Goal: Task Accomplishment & Management: Complete application form

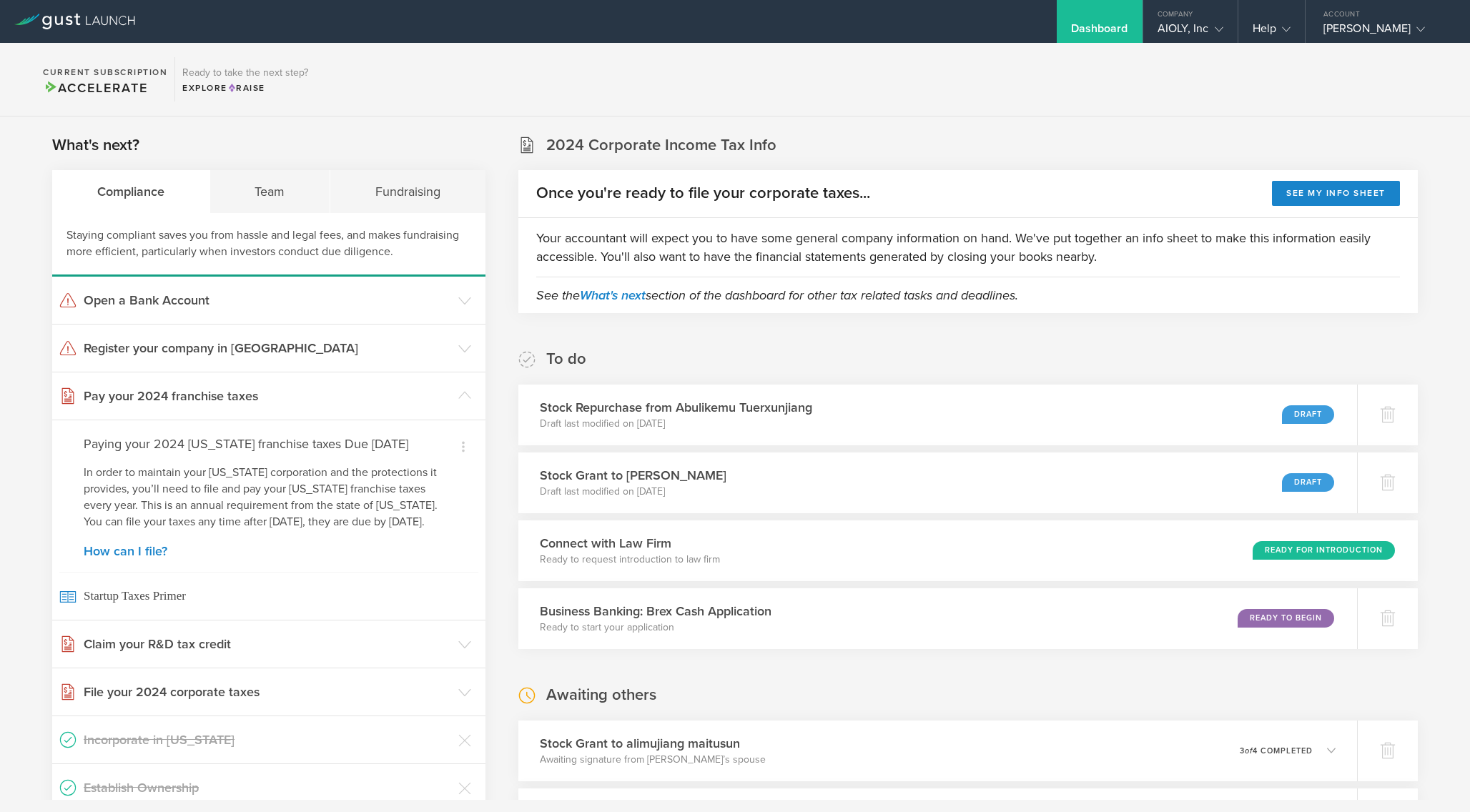
click at [1105, 22] on div "Dashboard" at bounding box center [1099, 33] width 57 height 22
click at [1184, 27] on div "AIOLY, Inc" at bounding box center [1190, 33] width 66 height 22
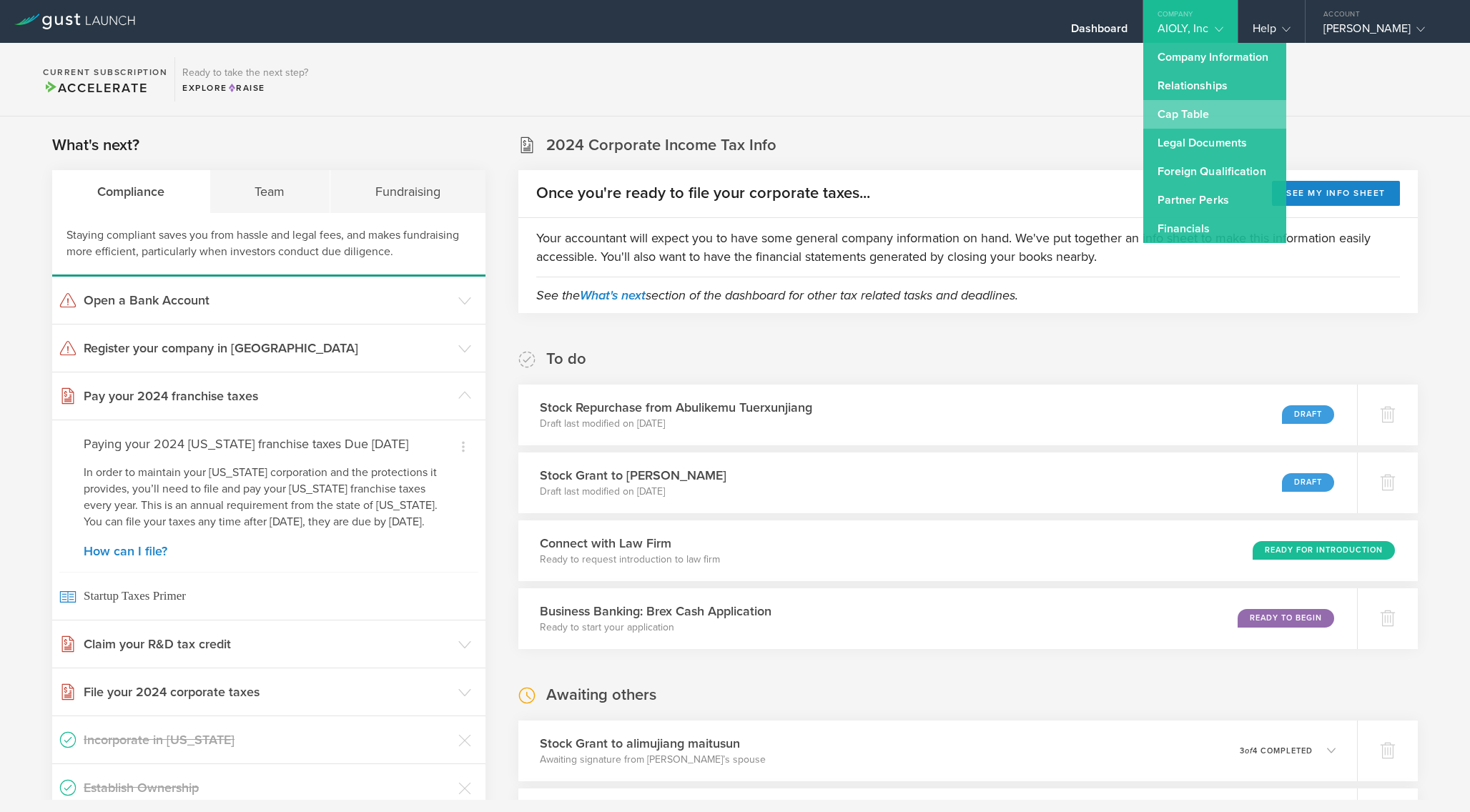
click at [1186, 113] on link "Cap Table" at bounding box center [1215, 114] width 143 height 28
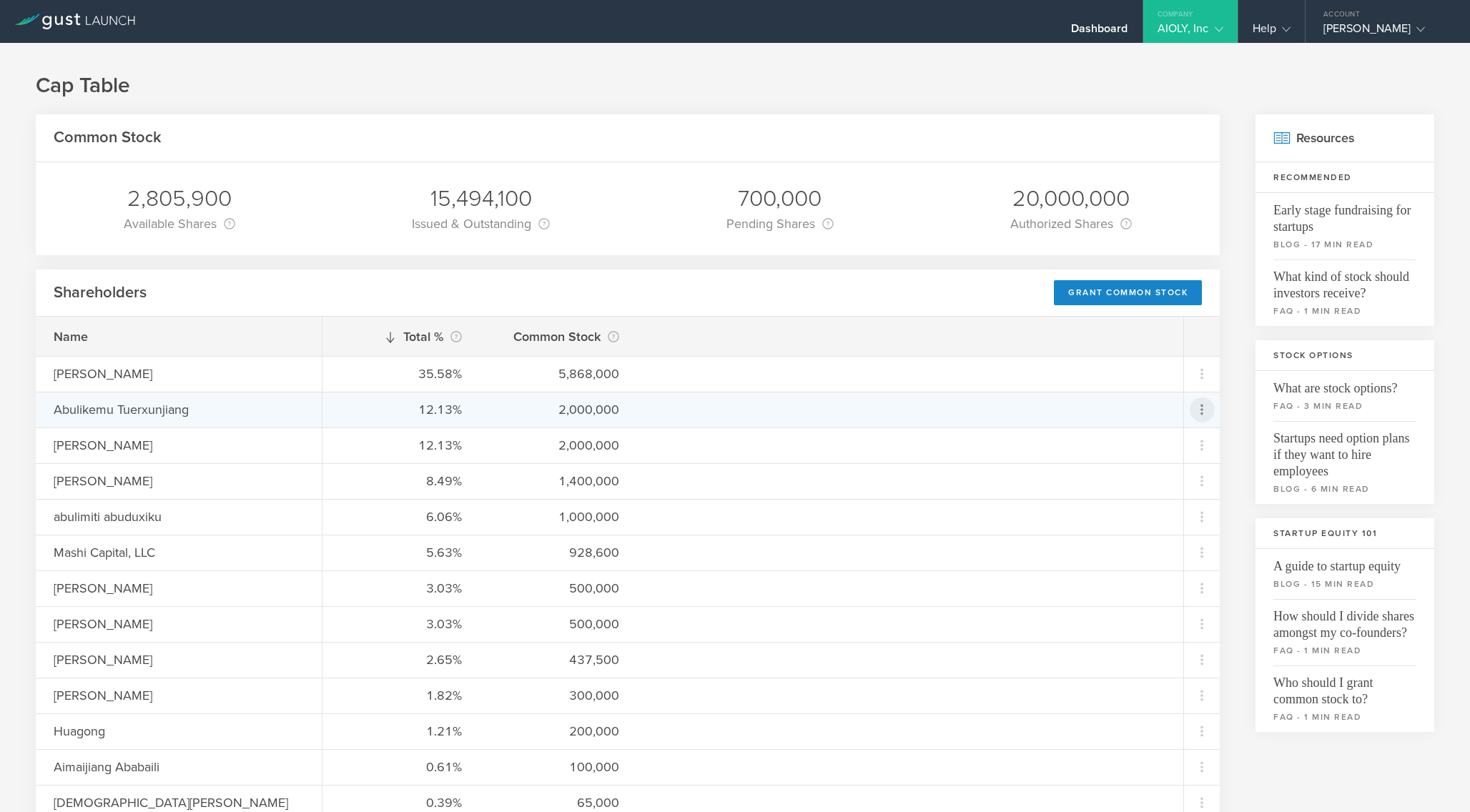
click at [1201, 410] on icon at bounding box center [1202, 410] width 3 height 11
click at [1181, 481] on div "Repurchase stock" at bounding box center [1157, 475] width 109 height 17
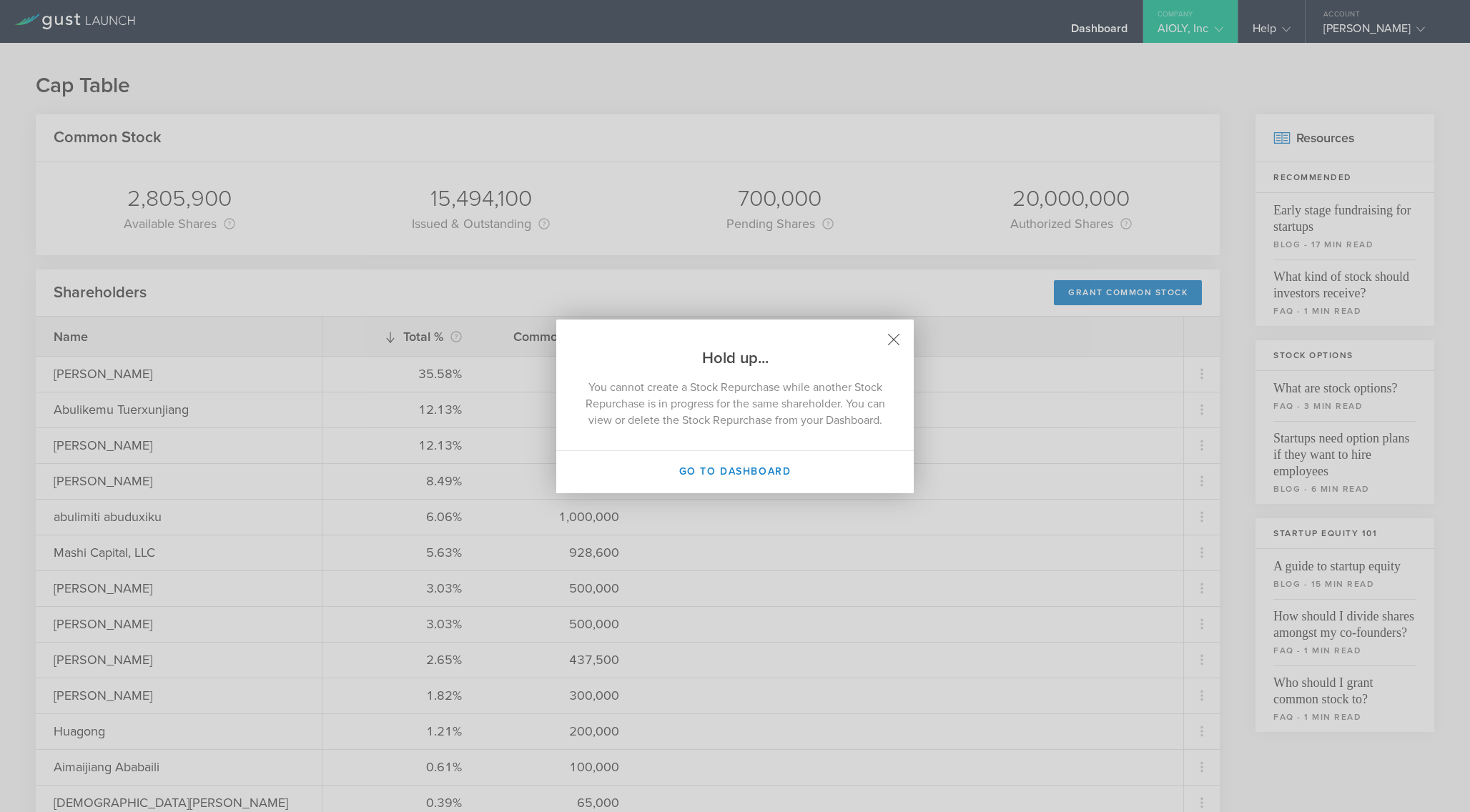
click at [894, 333] on icon at bounding box center [894, 339] width 12 height 12
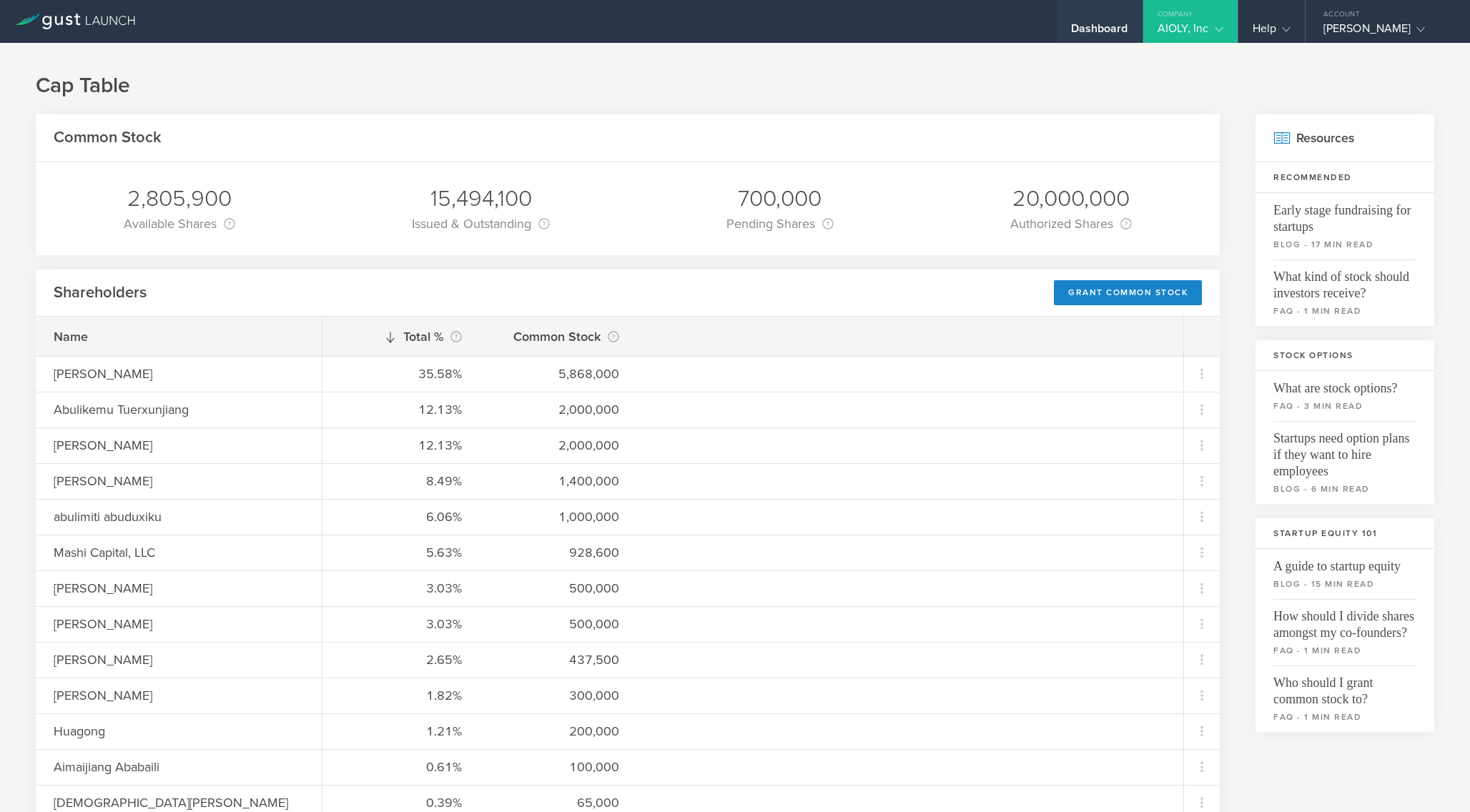
click at [1109, 32] on div "Dashboard" at bounding box center [1099, 33] width 57 height 22
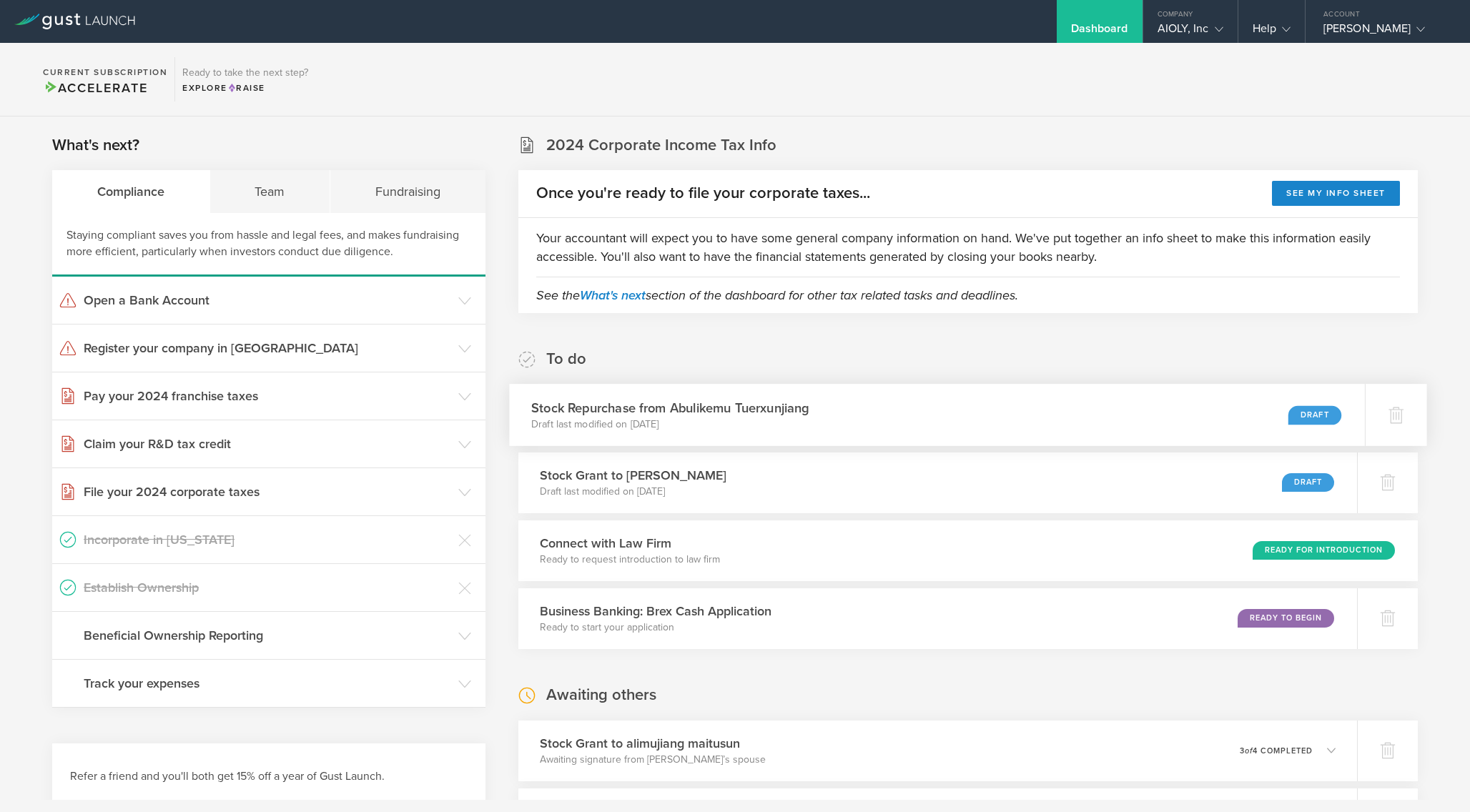
click at [1322, 411] on div "Draft" at bounding box center [1315, 415] width 53 height 20
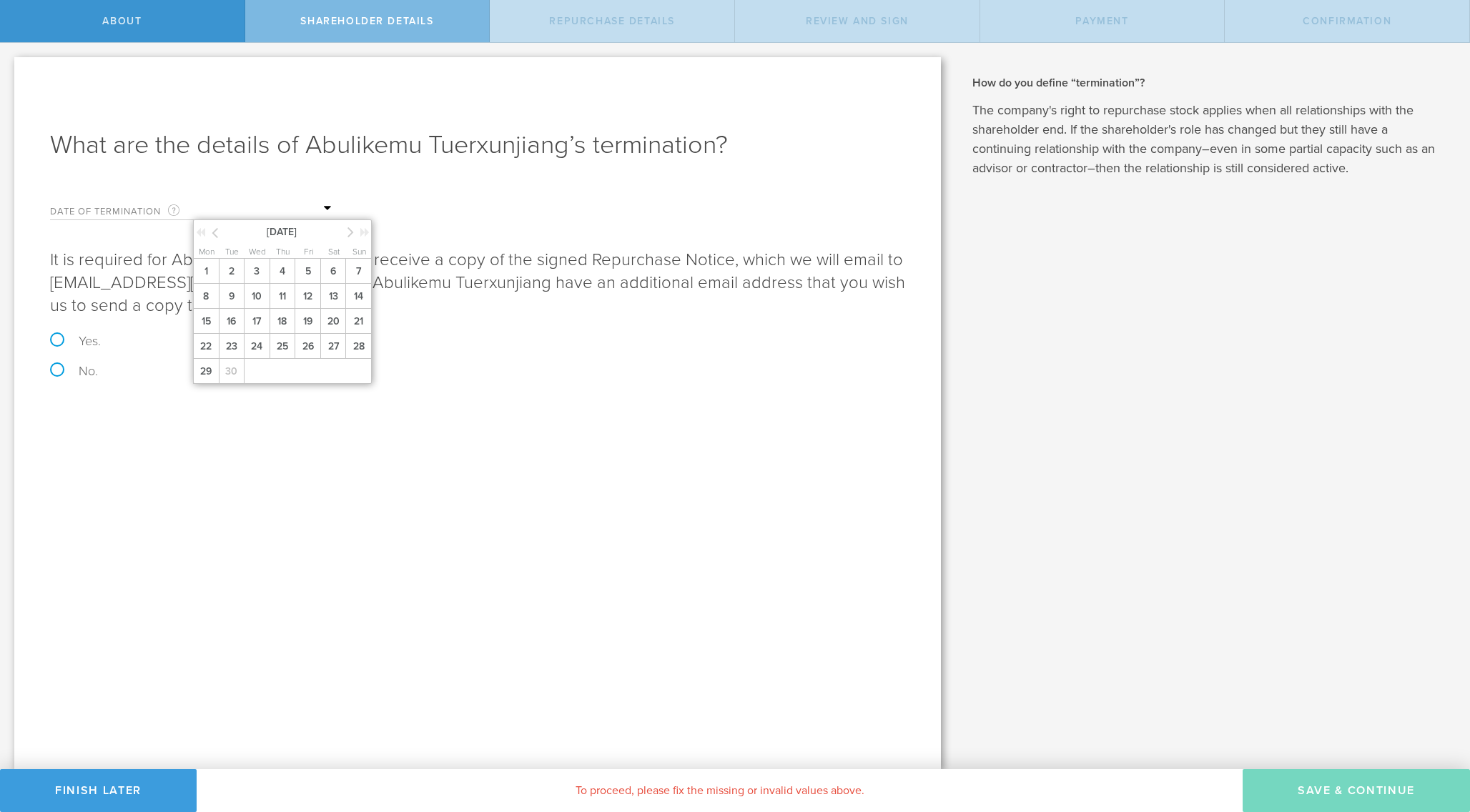
click at [231, 205] on input "text" at bounding box center [264, 209] width 143 height 22
click at [212, 270] on span "1" at bounding box center [205, 271] width 25 height 25
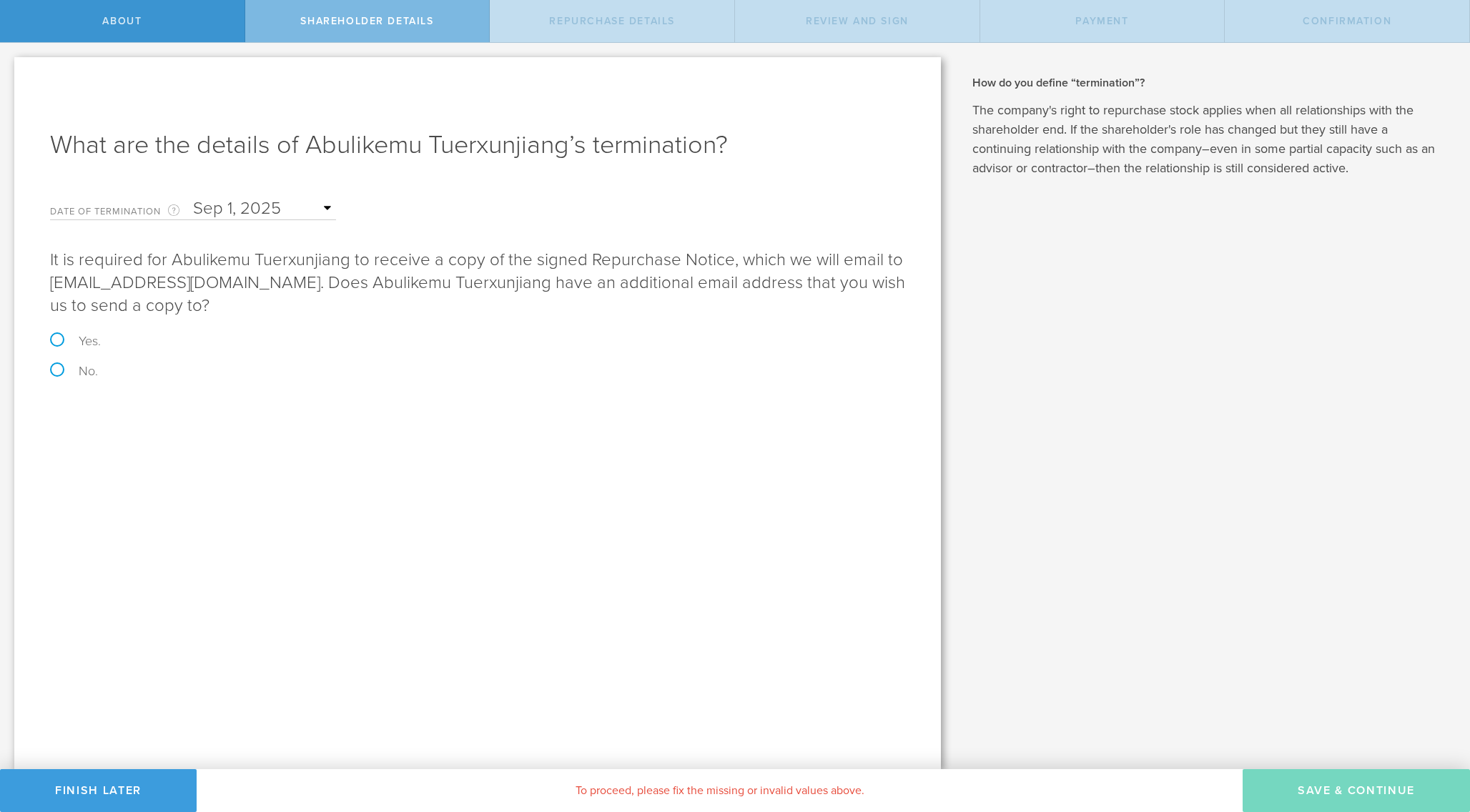
click at [59, 365] on label "No." at bounding box center [477, 371] width 855 height 13
click at [9, 73] on input "No." at bounding box center [4, 57] width 9 height 30
radio input "true"
click at [1296, 786] on button "Save & Continue" at bounding box center [1357, 790] width 228 height 43
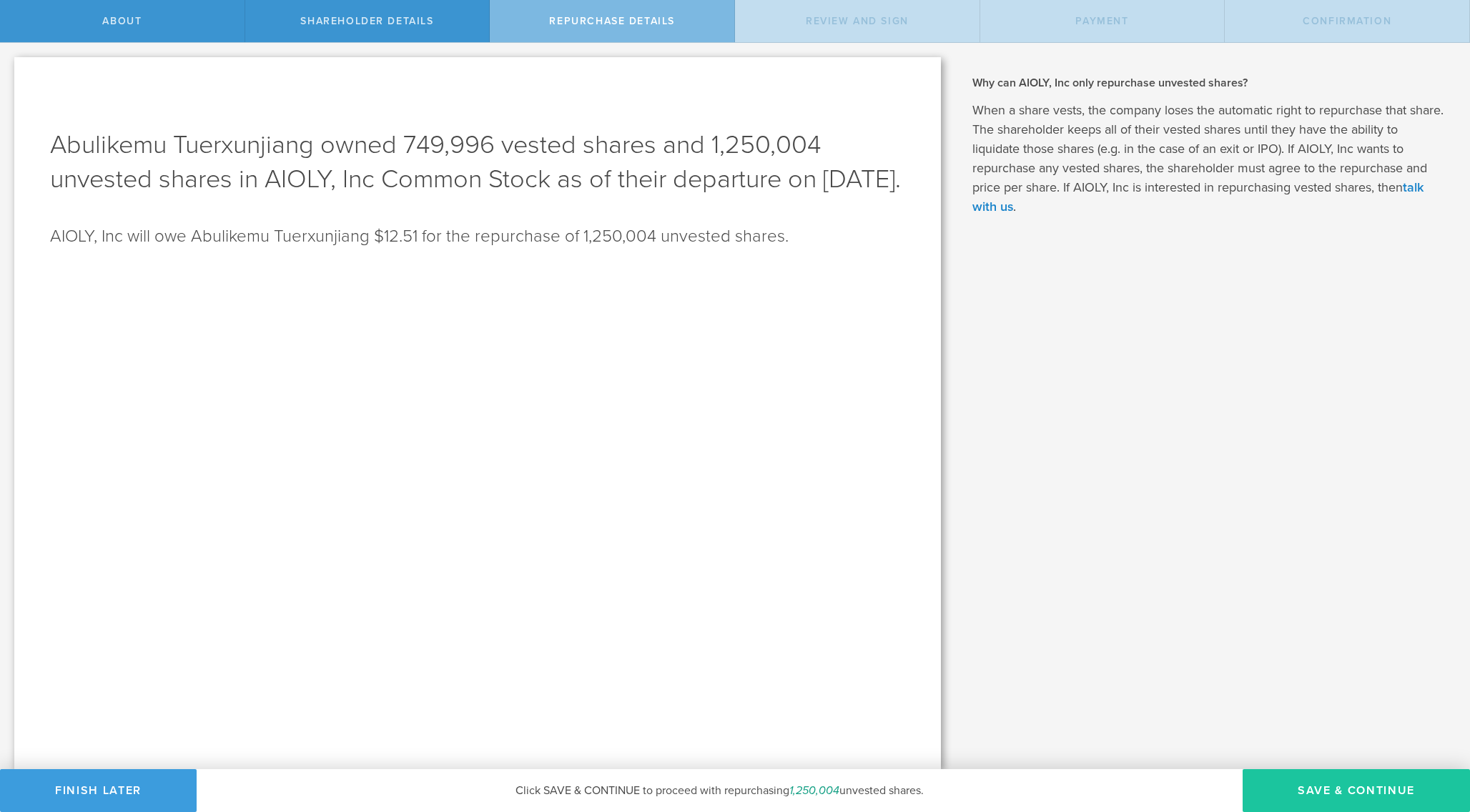
click at [1327, 792] on button "Save & Continue" at bounding box center [1357, 790] width 228 height 43
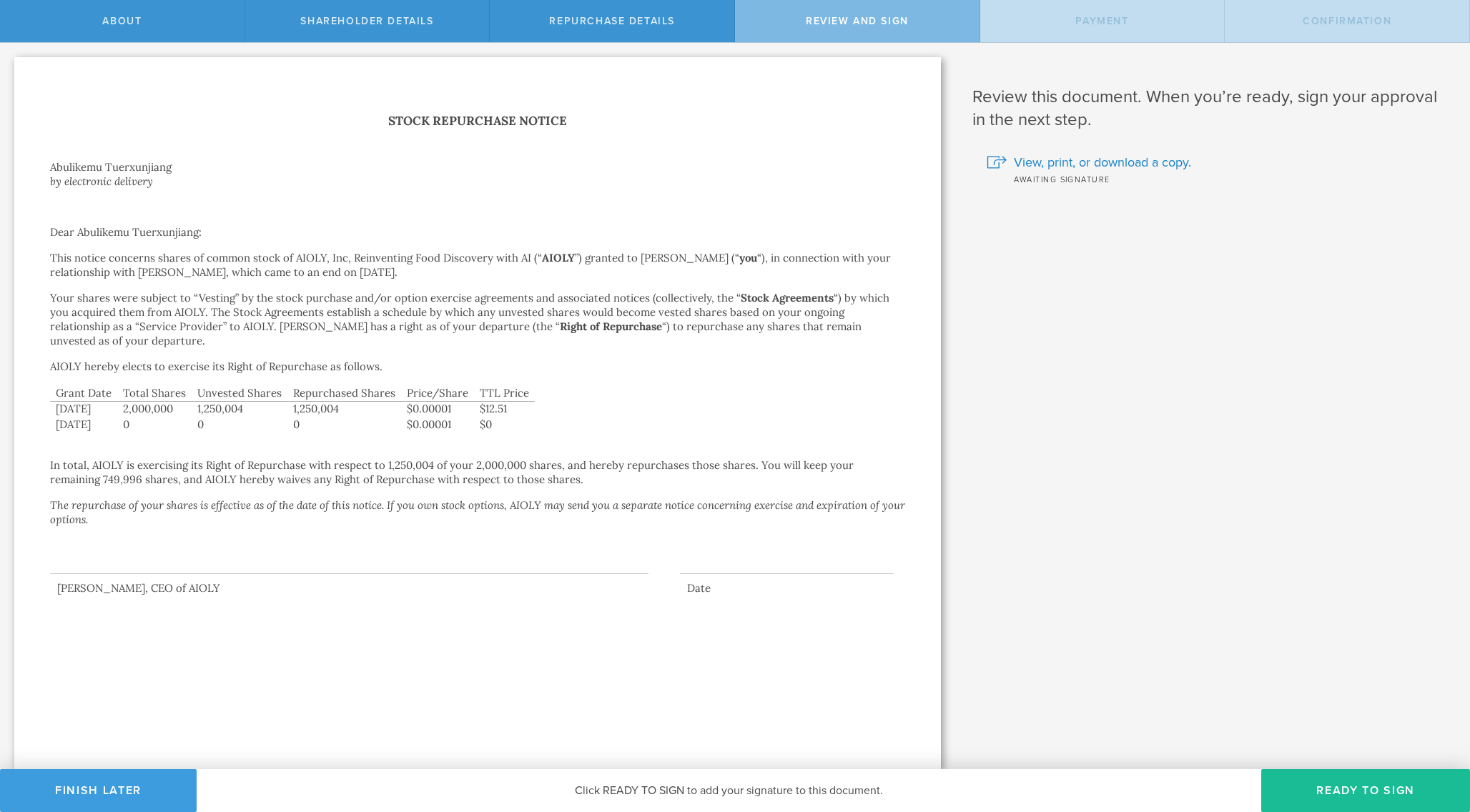
click at [1327, 792] on button "Ready to Sign" at bounding box center [1366, 790] width 209 height 43
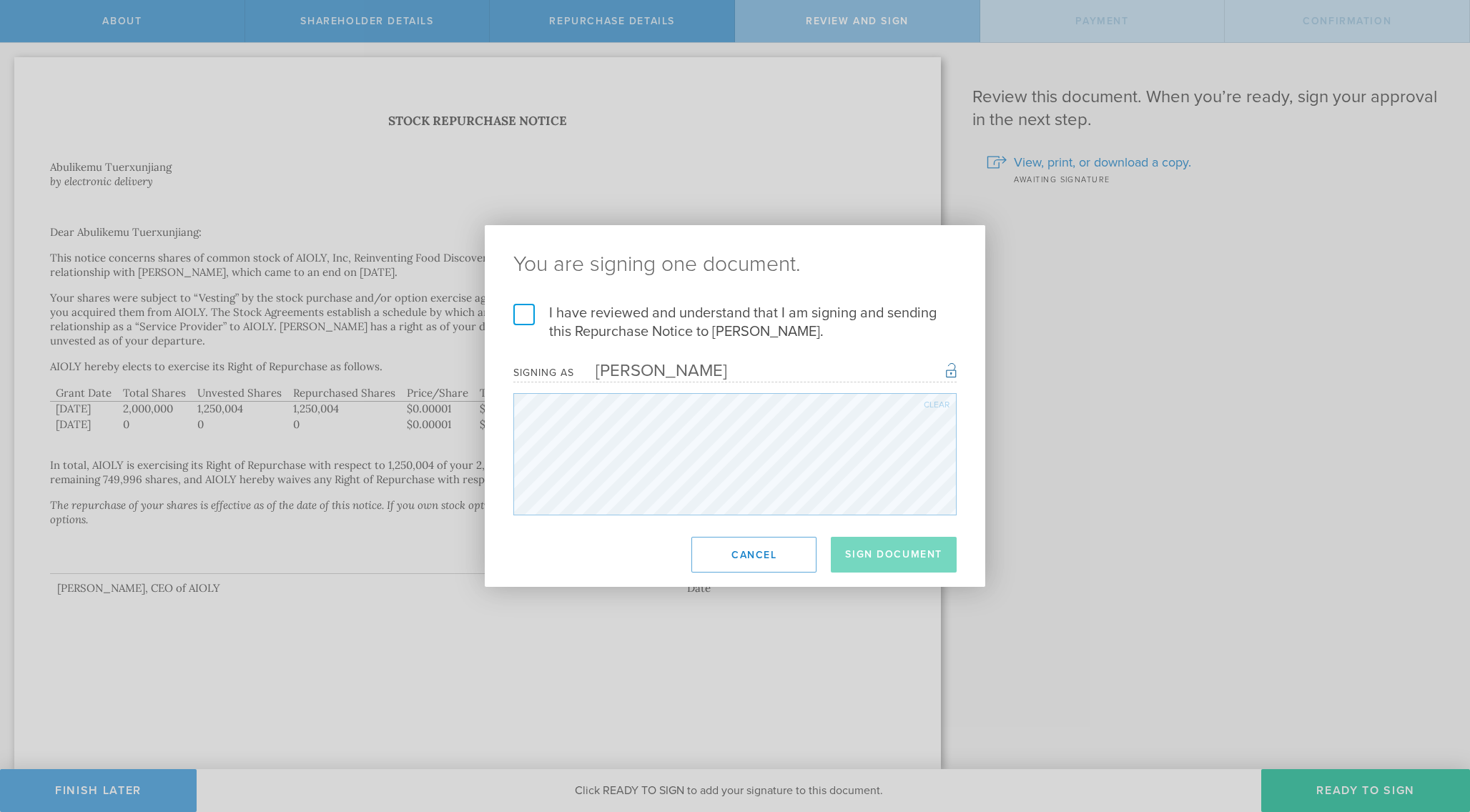
click at [524, 317] on label "I have reviewed and understand that I am signing and sending this Repurchase No…" at bounding box center [735, 322] width 443 height 37
click at [0, 0] on input "I have reviewed and understand that I am signing and sending this Repurchase No…" at bounding box center [0, 0] width 0 height 0
click at [878, 554] on button "Sign Document" at bounding box center [894, 555] width 126 height 36
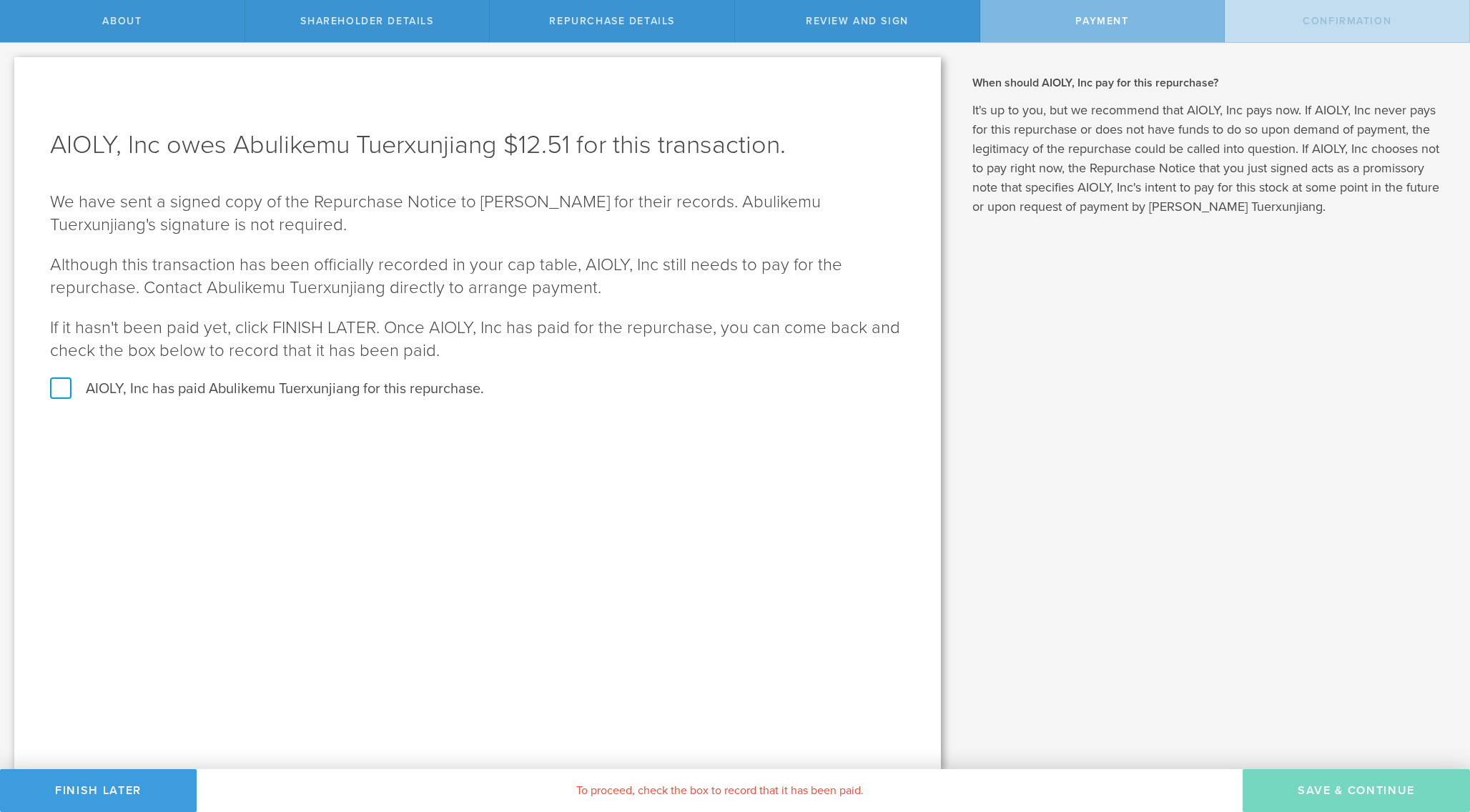
click at [416, 395] on label "AIOLY, Inc has paid Abulikemu Tuerxunjiang for this repurchase." at bounding box center [477, 389] width 855 height 19
click at [9, 73] on input "AIOLY, Inc has paid Abulikemu Tuerxunjiang for this repurchase." at bounding box center [4, 57] width 9 height 30
checkbox input "true"
click at [1302, 788] on button "SAVE & CONTINUE" at bounding box center [1357, 790] width 228 height 43
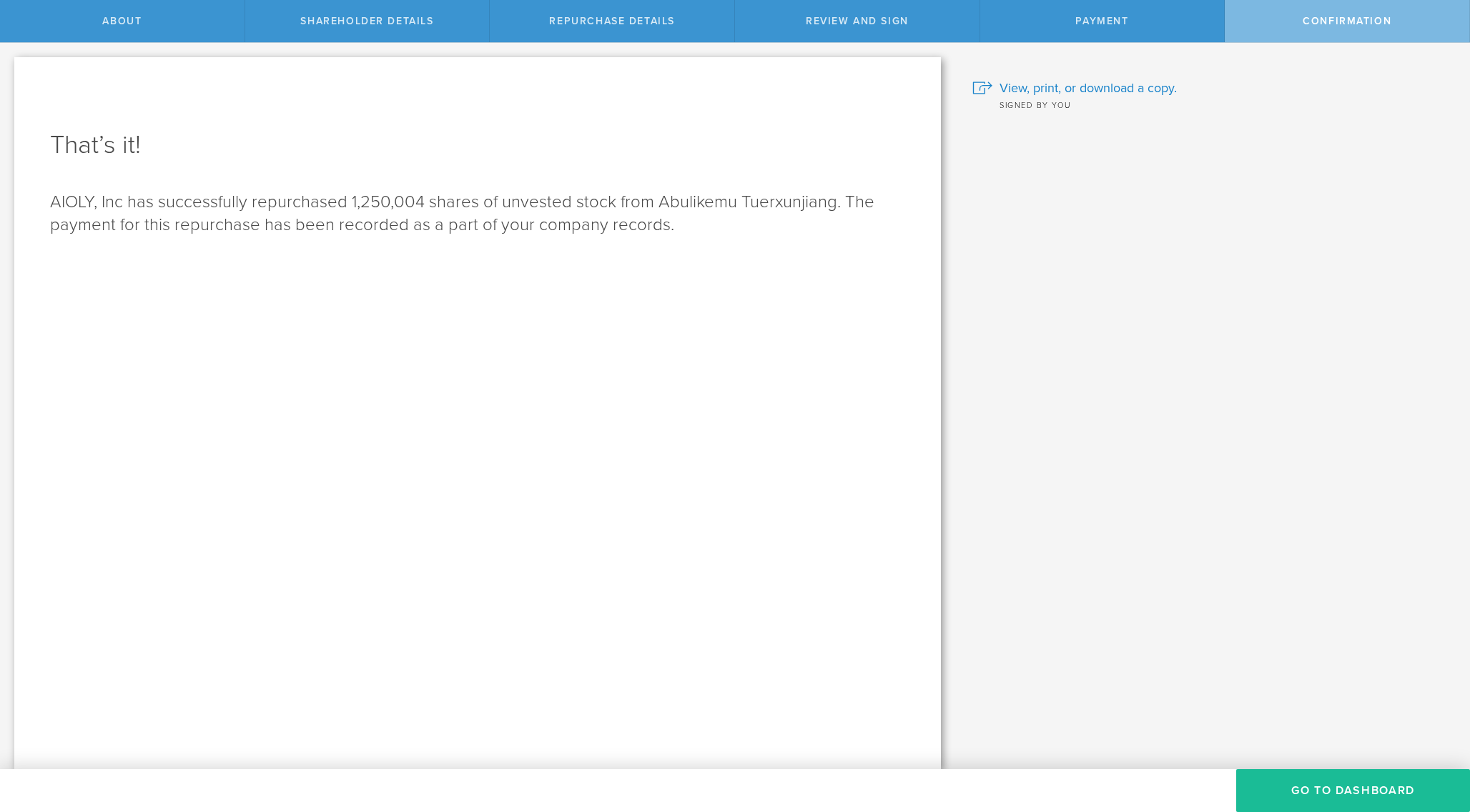
click at [1302, 788] on button "Go to Dashboard" at bounding box center [1353, 790] width 234 height 43
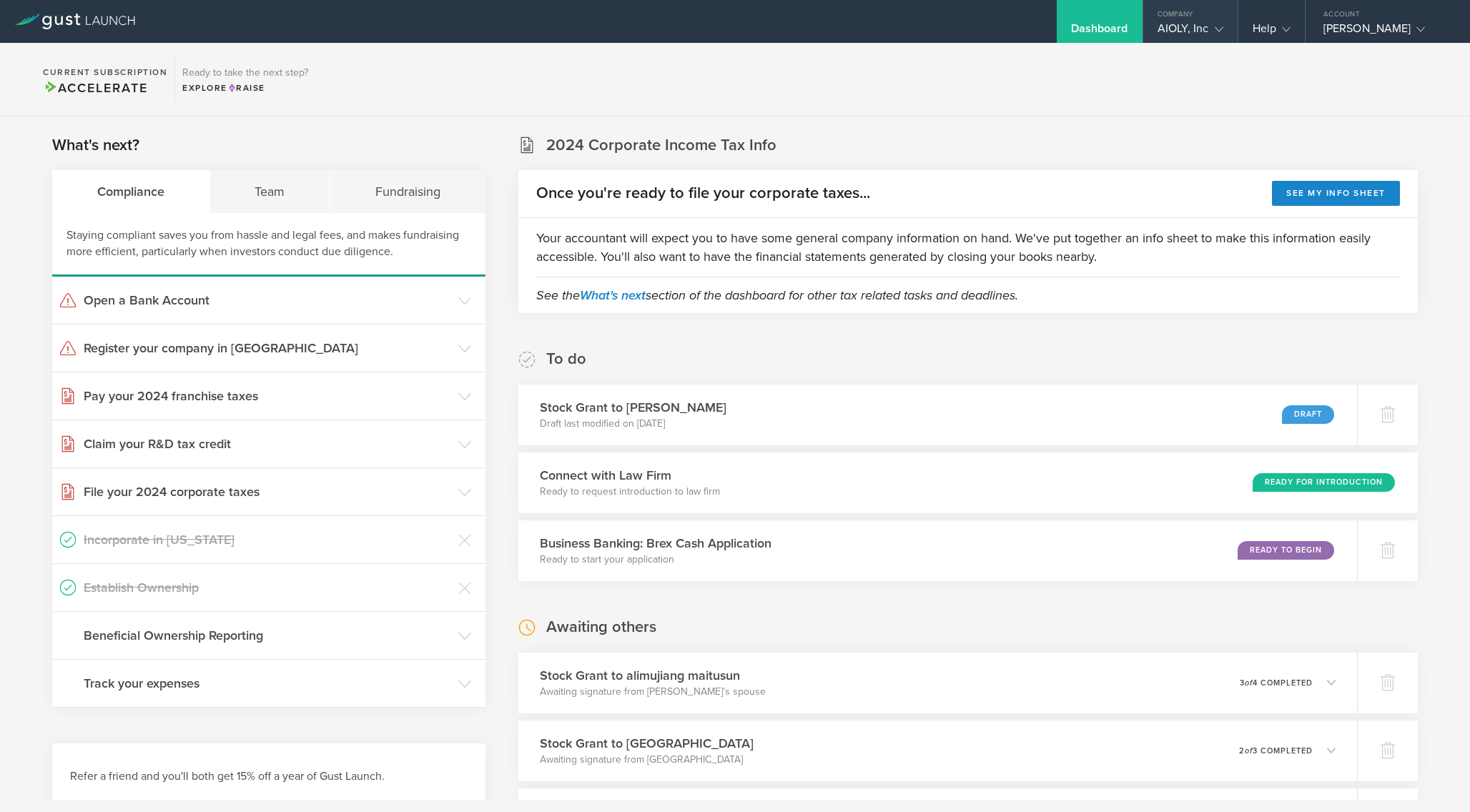
click at [1182, 24] on div "AIOLY, Inc" at bounding box center [1190, 33] width 66 height 22
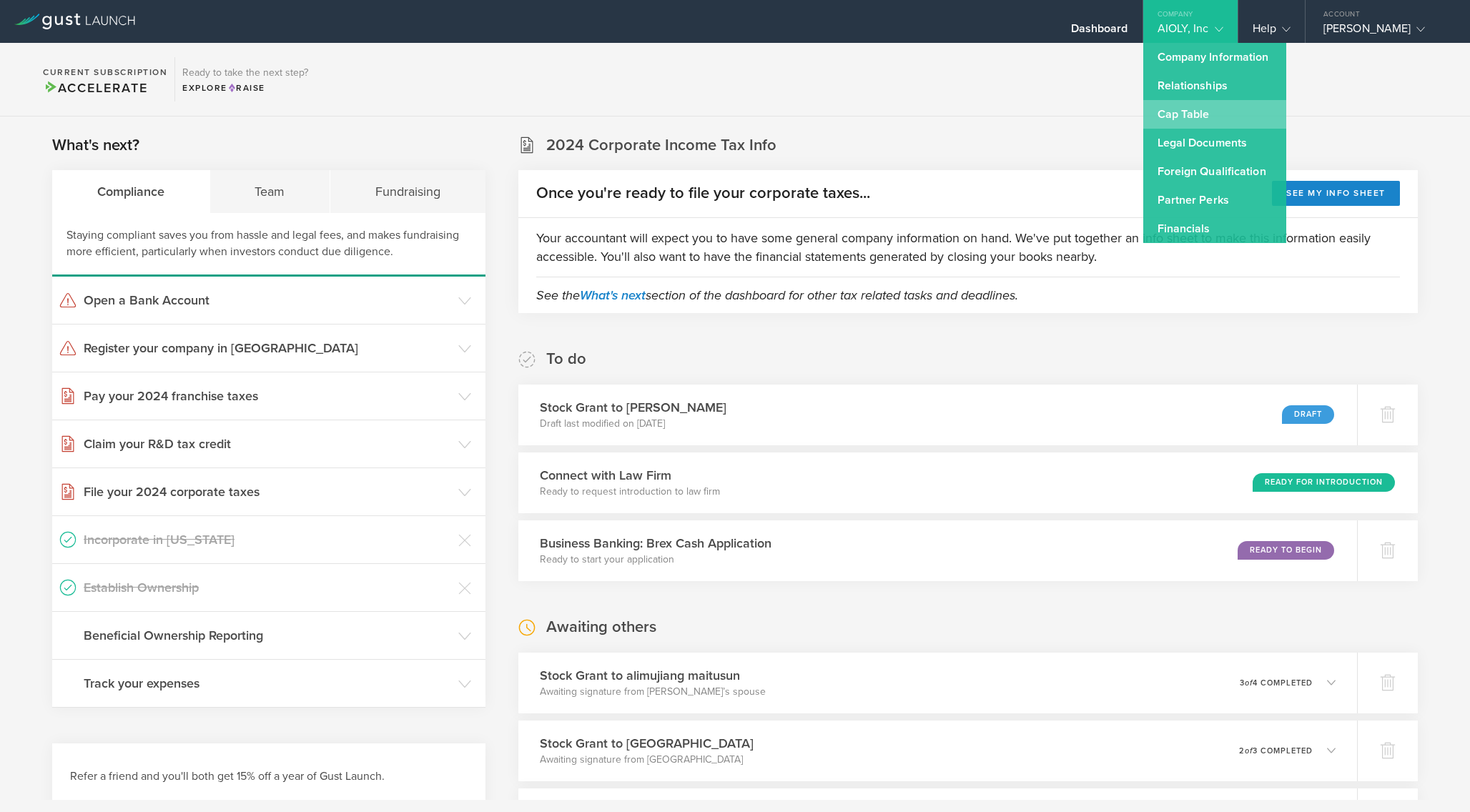
click at [1192, 107] on link "Cap Table" at bounding box center [1215, 114] width 143 height 28
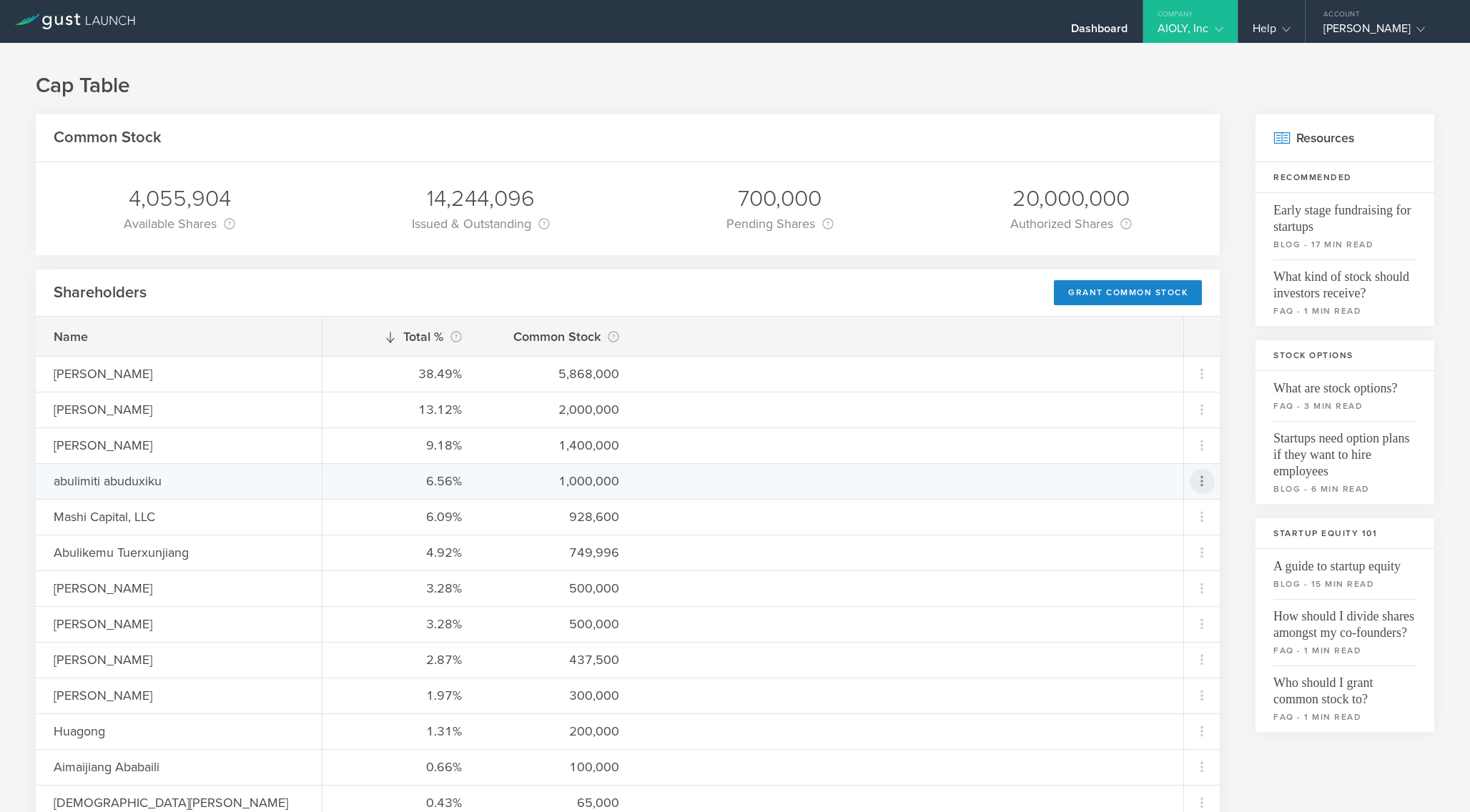
click at [1204, 482] on icon at bounding box center [1202, 481] width 17 height 17
click at [1184, 550] on div "Repurchase stock" at bounding box center [1157, 546] width 109 height 17
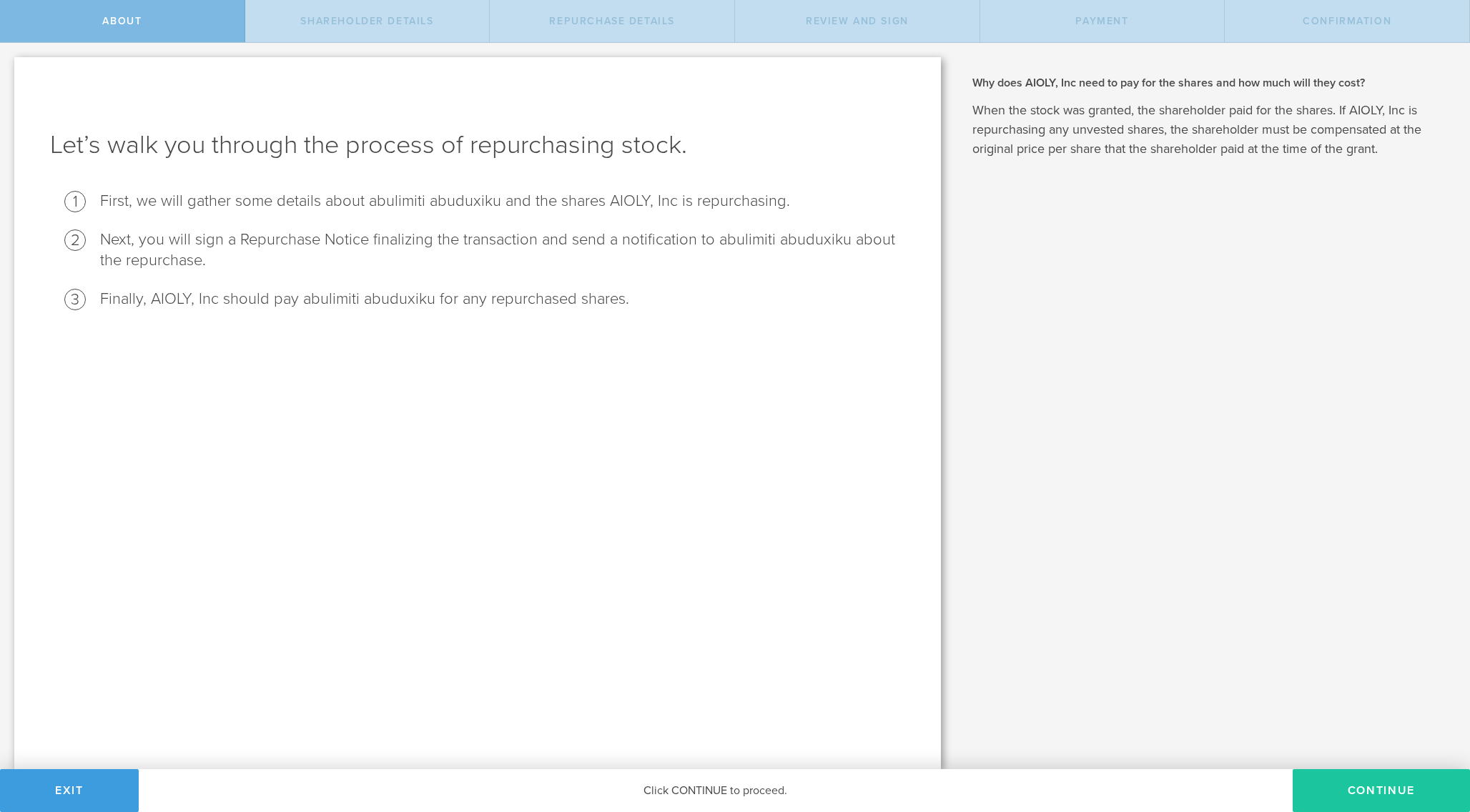
click at [1360, 782] on button "Continue" at bounding box center [1382, 790] width 178 height 43
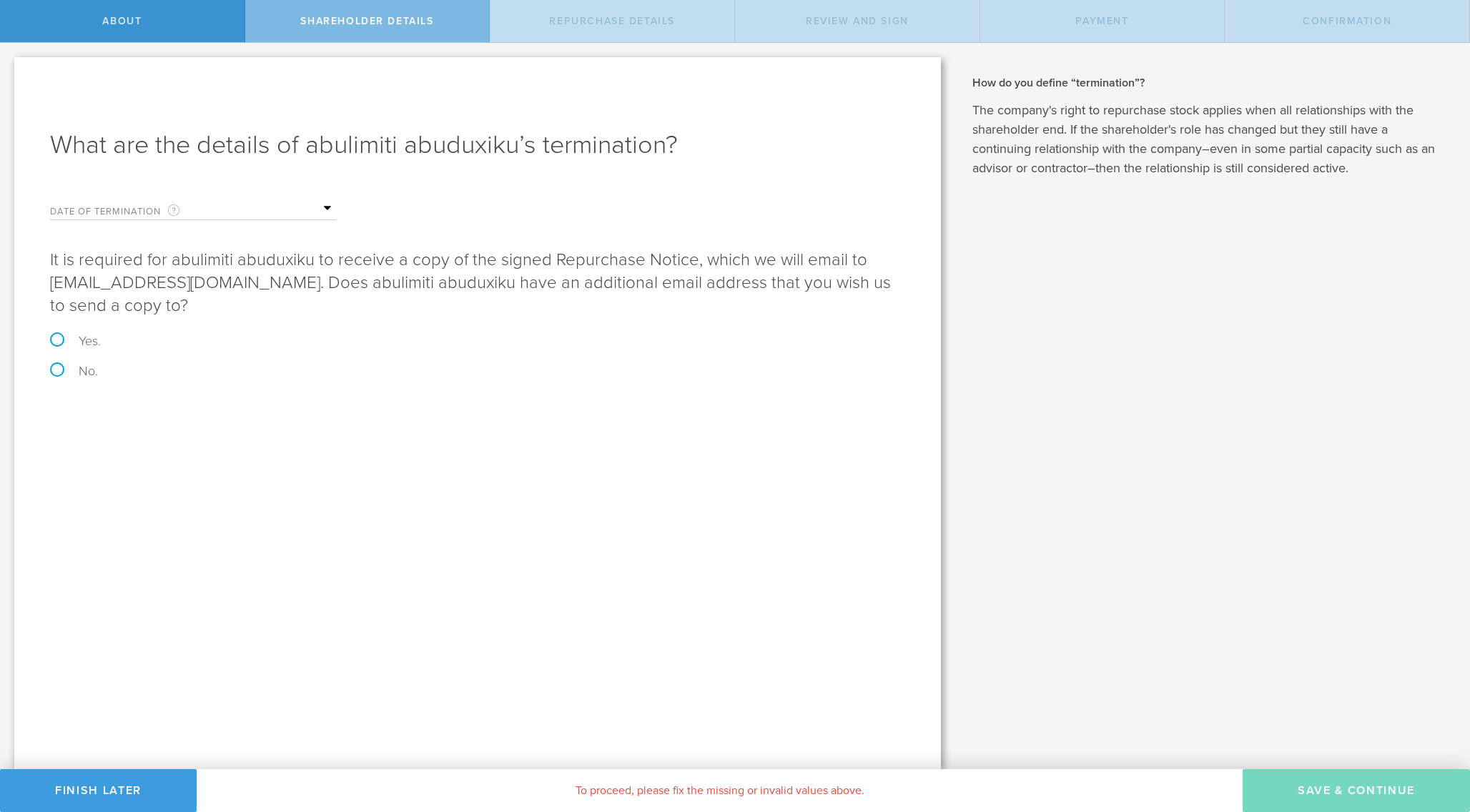
click at [137, 215] on label "Date of Termination This is the date that abulimiti abuduxiku severed ties with…" at bounding box center [121, 211] width 143 height 17
click at [57, 365] on label "No." at bounding box center [477, 371] width 855 height 13
click at [9, 73] on input "No." at bounding box center [4, 57] width 9 height 30
radio input "true"
click at [58, 334] on label "Yes." at bounding box center [477, 341] width 855 height 13
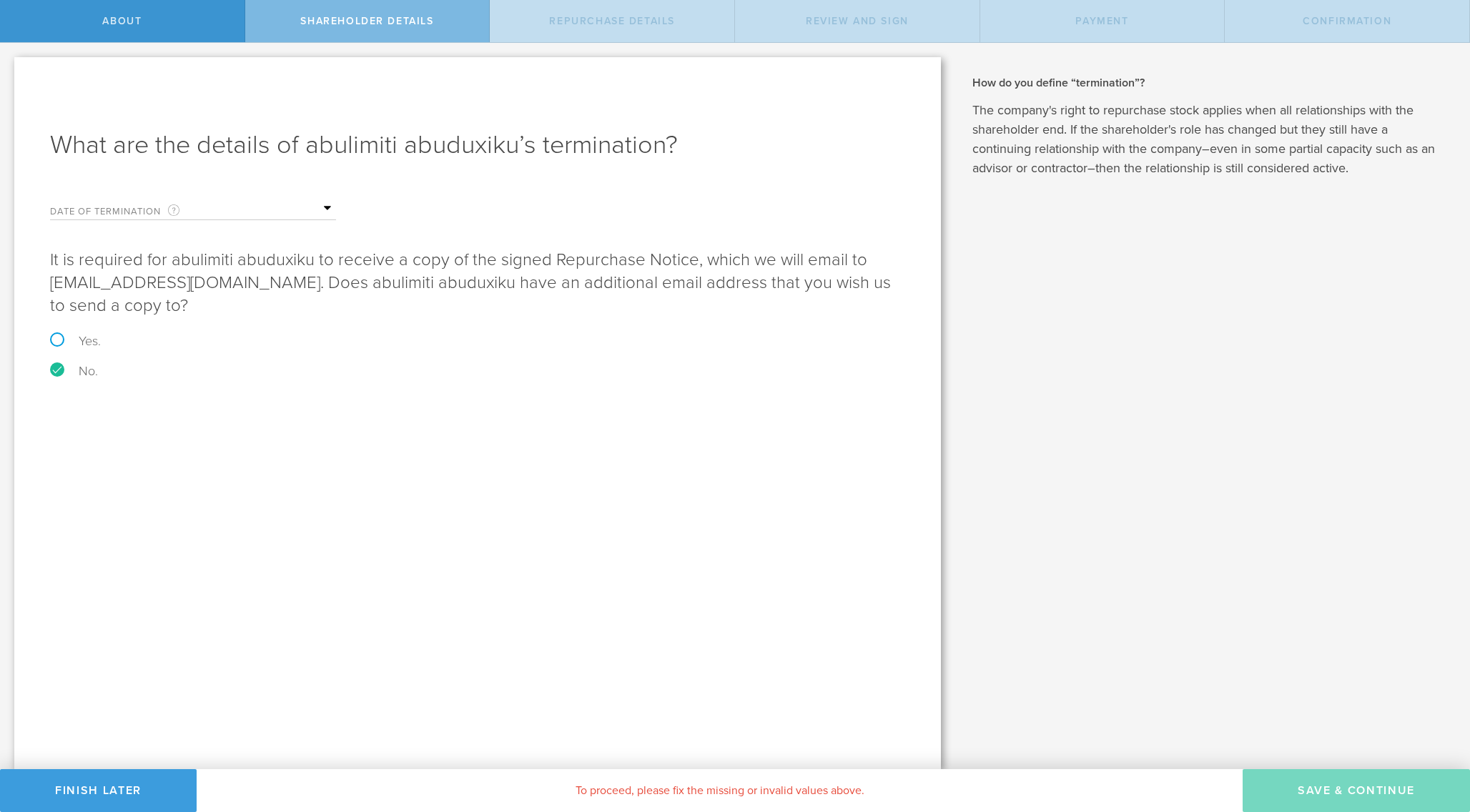
click at [9, 73] on input "Yes." at bounding box center [4, 57] width 9 height 30
radio input "true"
click at [210, 465] on input "email" at bounding box center [528, 476] width 741 height 22
type input "a"
paste input "abdushkur.ablimit@icloud.com"
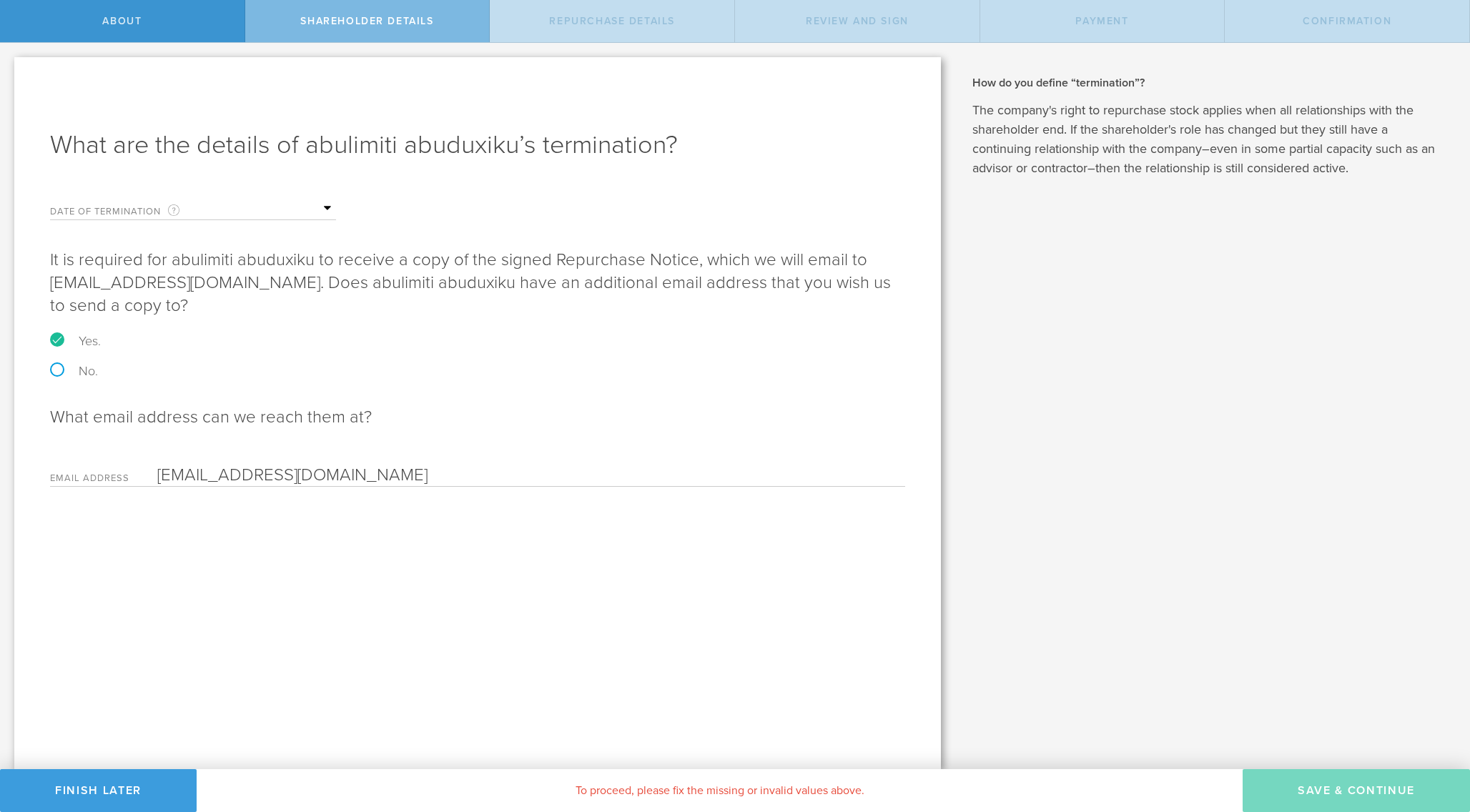
type input "abdushkur.ablimit@icloud.com"
click at [424, 544] on div "What are the details of abulimiti abuduxiku’s termination? Date of Termination …" at bounding box center [478, 413] width 927 height 712
click at [593, 616] on div "What are the details of abulimiti abuduxiku’s termination? Date of Termination …" at bounding box center [478, 413] width 927 height 712
click at [408, 465] on input "abdushkur.ablimit@icloud.com" at bounding box center [528, 476] width 741 height 22
click at [439, 521] on div "What are the details of abulimiti abuduxiku’s termination? Date of Termination …" at bounding box center [478, 413] width 927 height 712
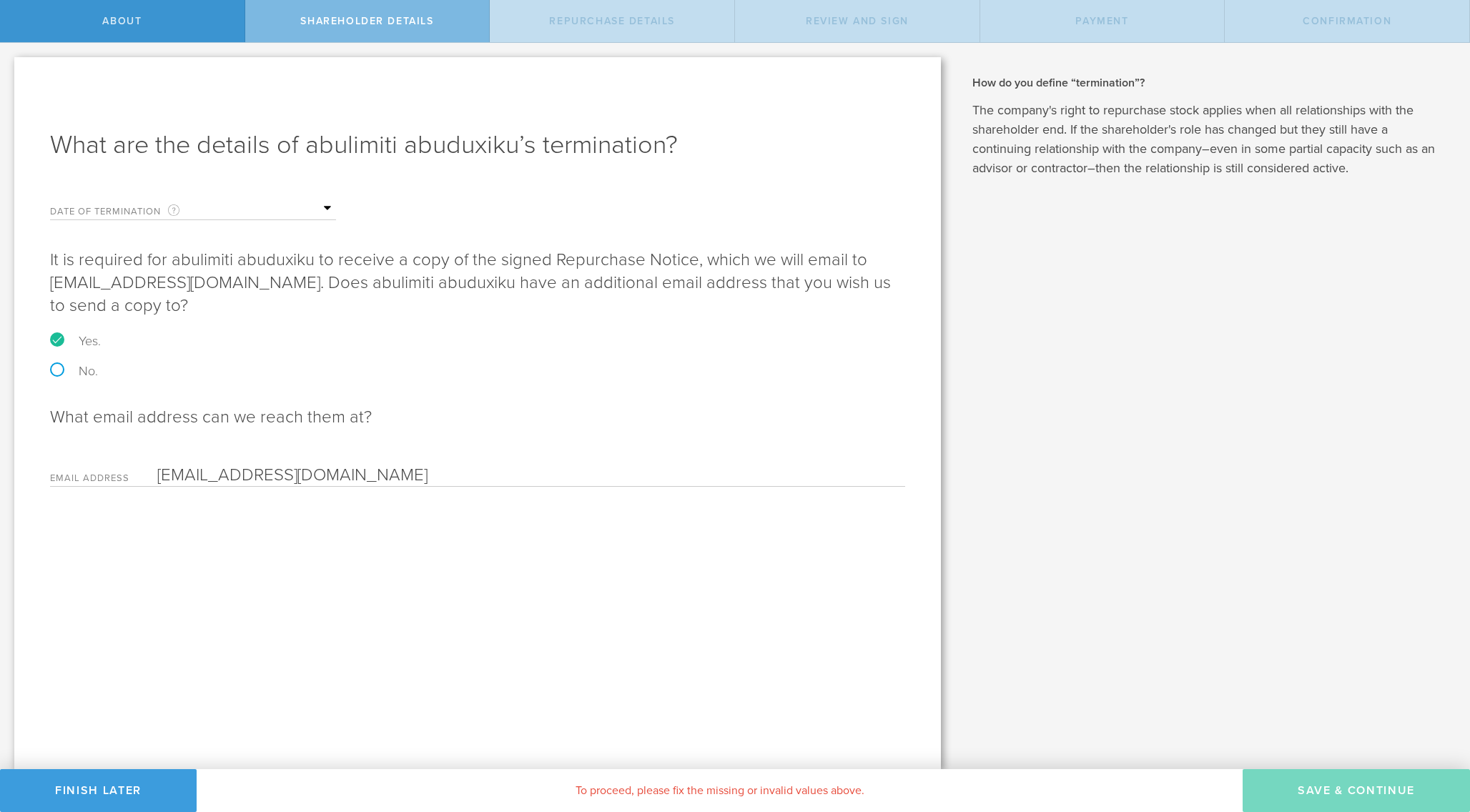
click at [437, 465] on input "abdushkur.ablimit@icloud.com" at bounding box center [528, 476] width 741 height 22
type input "abdu@aioly.com"
click at [430, 527] on div "What are the details of abulimiti abuduxiku’s termination? Date of Termination …" at bounding box center [478, 413] width 927 height 712
click at [79, 365] on label "No." at bounding box center [477, 371] width 855 height 13
click at [9, 73] on input "No." at bounding box center [4, 57] width 9 height 30
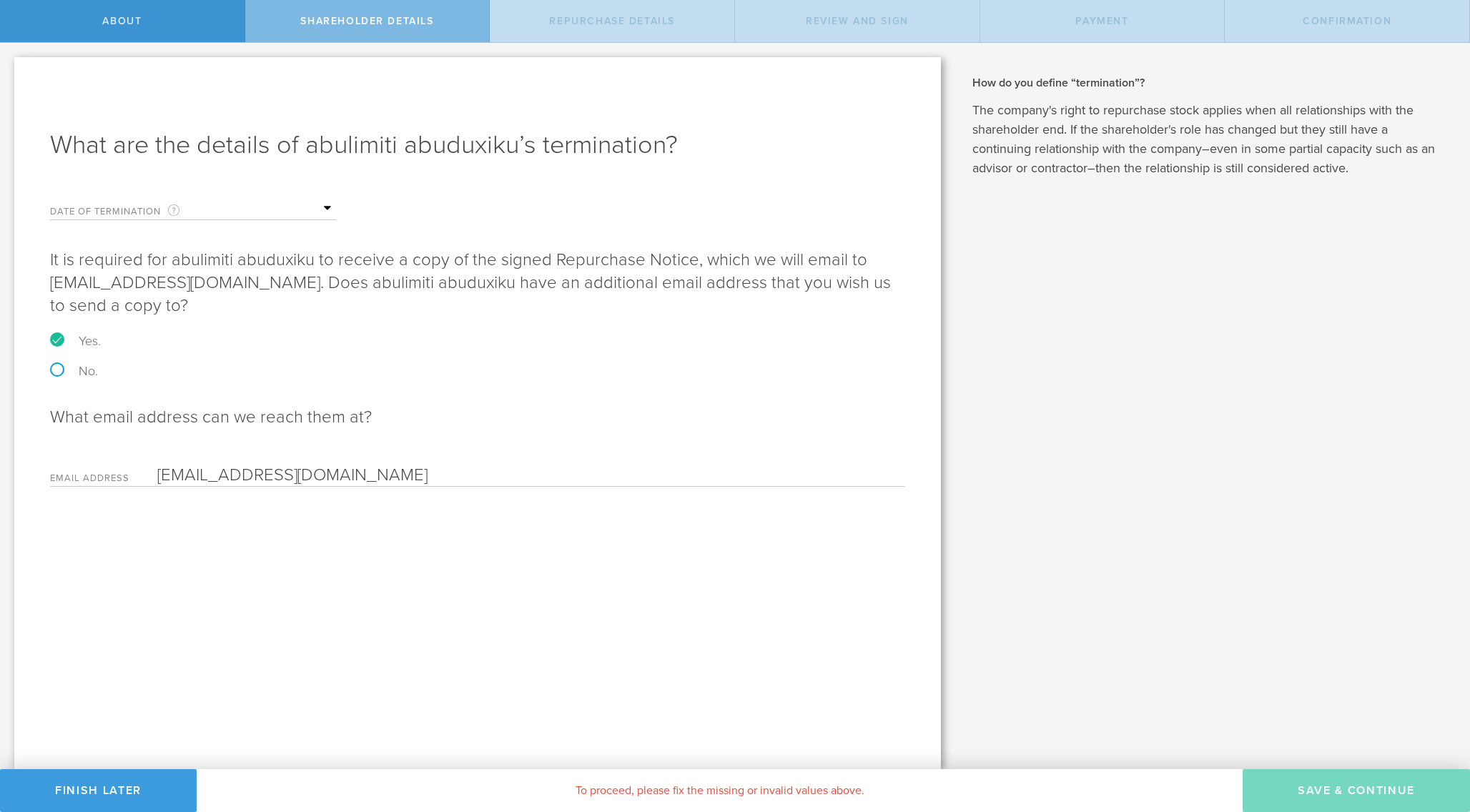
radio input "true"
click at [62, 334] on label "Yes." at bounding box center [477, 341] width 855 height 13
click at [9, 73] on input "Yes." at bounding box center [4, 57] width 9 height 30
radio input "true"
click at [127, 205] on label "Date of Termination This is the date that abulimiti abuduxiku severed ties with…" at bounding box center [121, 211] width 143 height 17
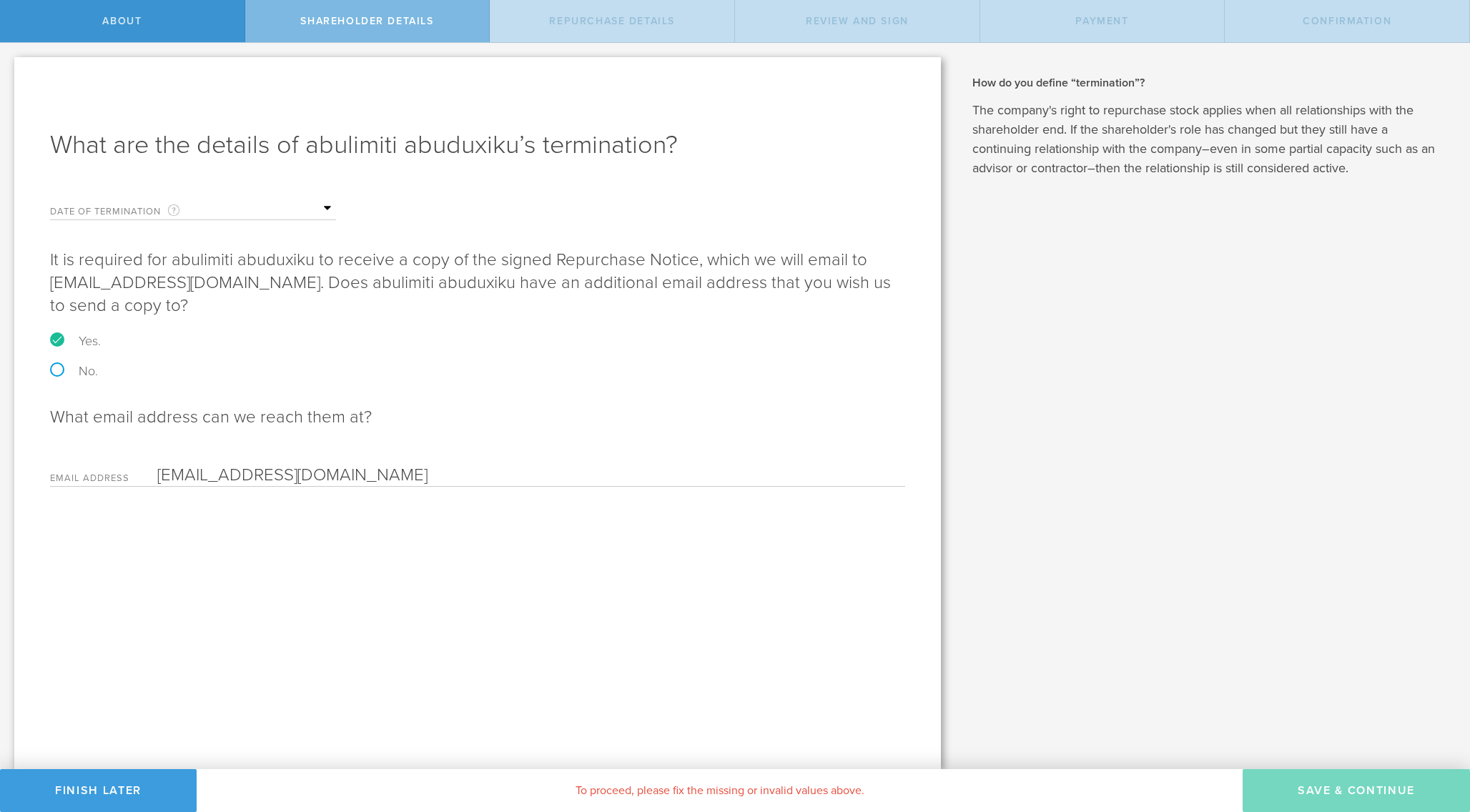
click at [127, 211] on label "Date of Termination This is the date that abulimiti abuduxiku severed ties with…" at bounding box center [121, 211] width 143 height 17
click at [131, 525] on div "What are the details of abulimiti abuduxiku’s termination? Date of Termination …" at bounding box center [478, 413] width 927 height 712
click at [288, 465] on input "abdu@aioly.com" at bounding box center [528, 476] width 741 height 22
click at [463, 602] on div "What are the details of abulimiti abuduxiku’s termination? Date of Termination …" at bounding box center [478, 413] width 927 height 712
click at [62, 334] on label "Yes." at bounding box center [477, 341] width 855 height 13
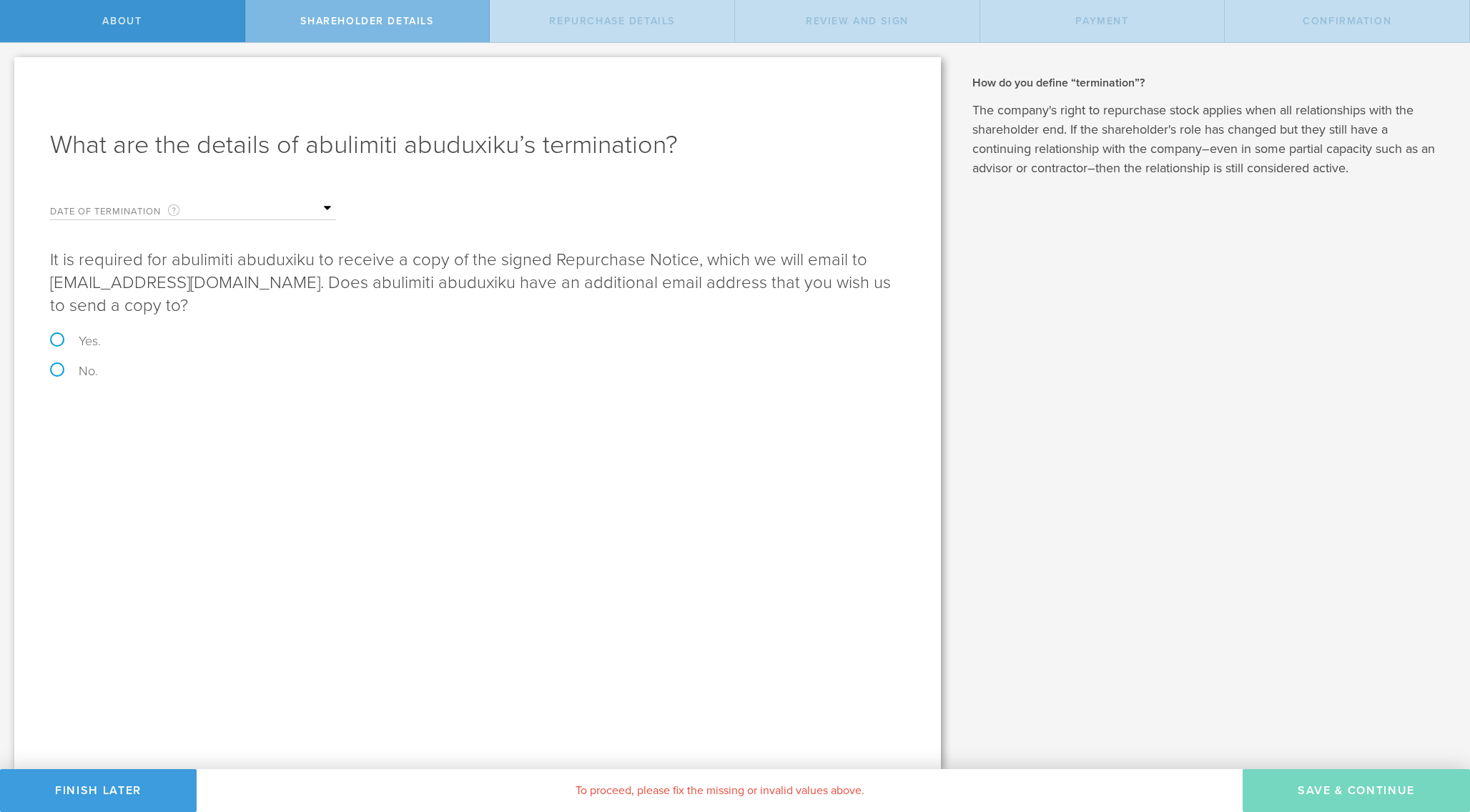
click at [9, 73] on input "Yes." at bounding box center [4, 57] width 9 height 30
radio input "true"
click at [228, 465] on input "email" at bounding box center [528, 476] width 741 height 22
type input "abdu@aioly.com"
click at [220, 521] on div "What are the details of abulimiti abuduxiku’s termination? Date of Termination …" at bounding box center [478, 413] width 927 height 712
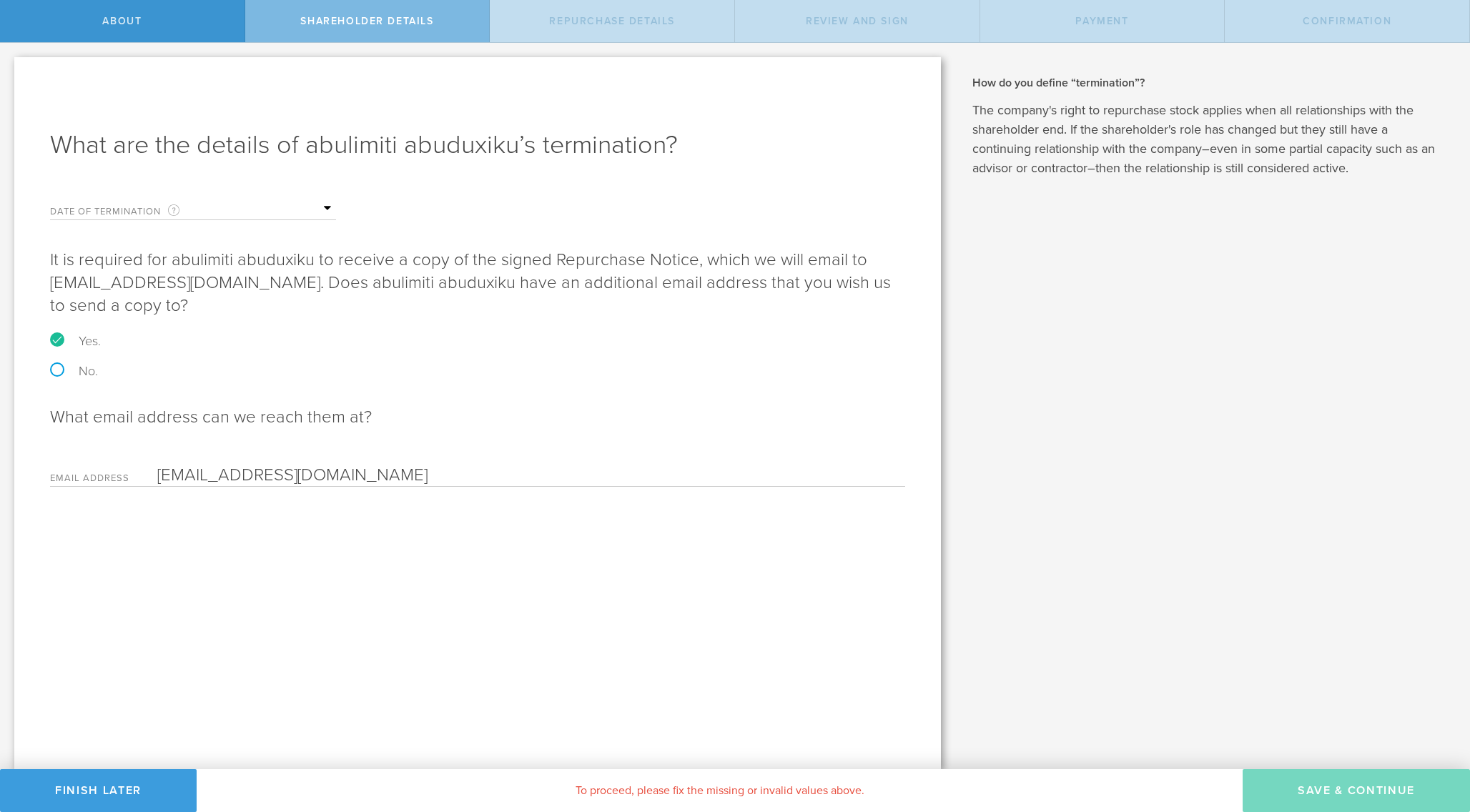
click at [220, 521] on div "What are the details of abulimiti abuduxiku’s termination? Date of Termination …" at bounding box center [478, 413] width 927 height 712
click at [81, 365] on label "No." at bounding box center [477, 371] width 855 height 13
click at [9, 73] on input "No." at bounding box center [4, 57] width 9 height 30
radio input "true"
click at [202, 460] on div "What are the details of abulimiti abuduxiku’s termination? Date of Termination …" at bounding box center [478, 413] width 927 height 712
